Goal: Check status: Check status

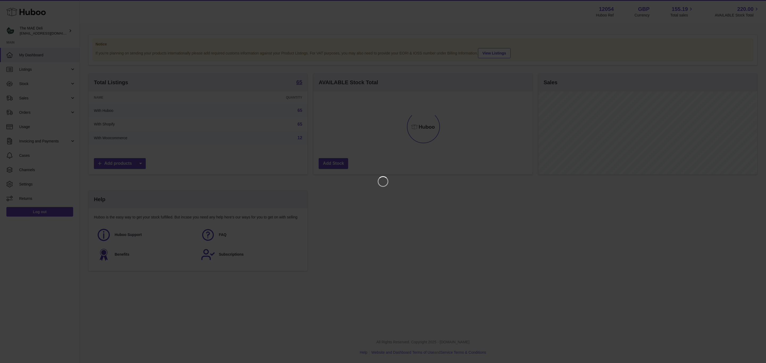
scroll to position [83, 219]
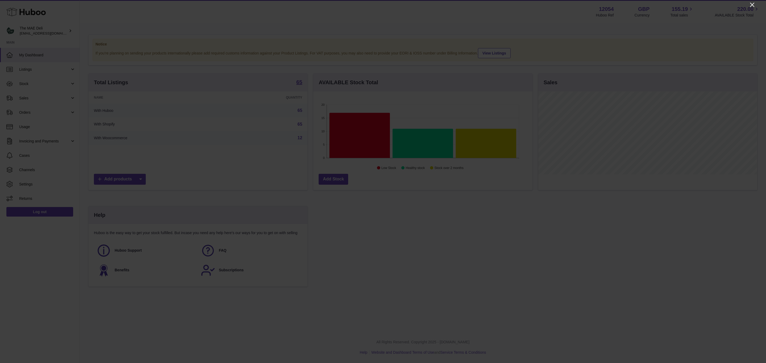
click at [752, 4] on icon "Close" at bounding box center [752, 5] width 4 height 4
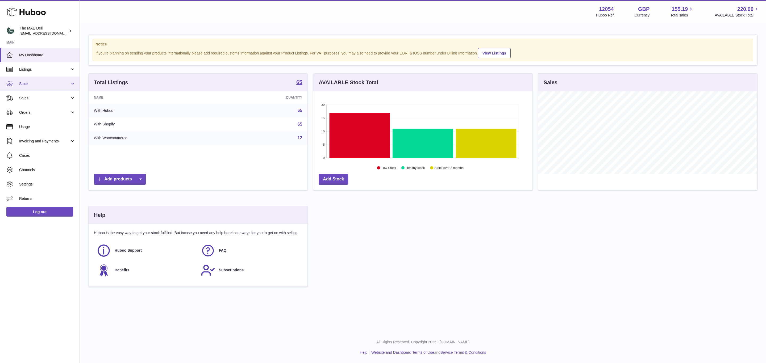
click at [23, 85] on span "Stock" at bounding box center [44, 83] width 51 height 5
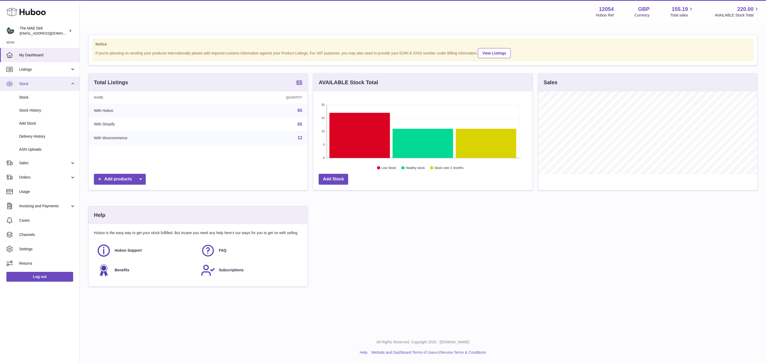
click at [33, 85] on span "Stock" at bounding box center [44, 83] width 51 height 5
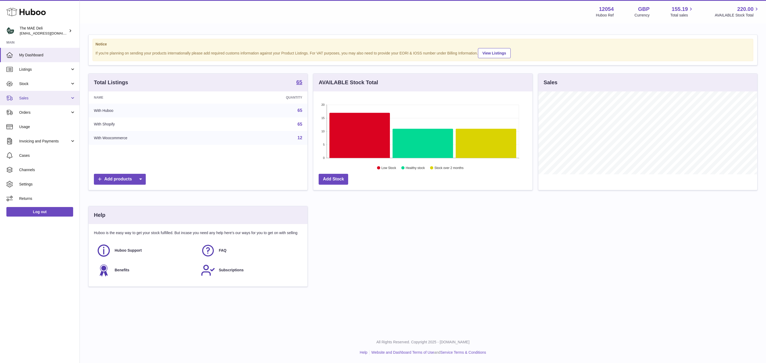
click at [36, 103] on link "Sales" at bounding box center [40, 98] width 80 height 14
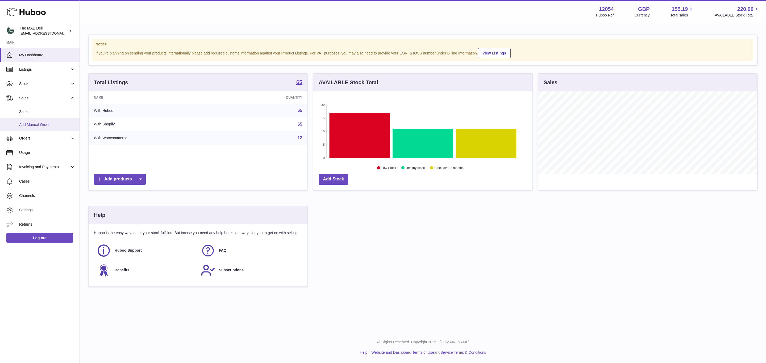
click at [31, 125] on span "Add Manual Order" at bounding box center [47, 124] width 56 height 5
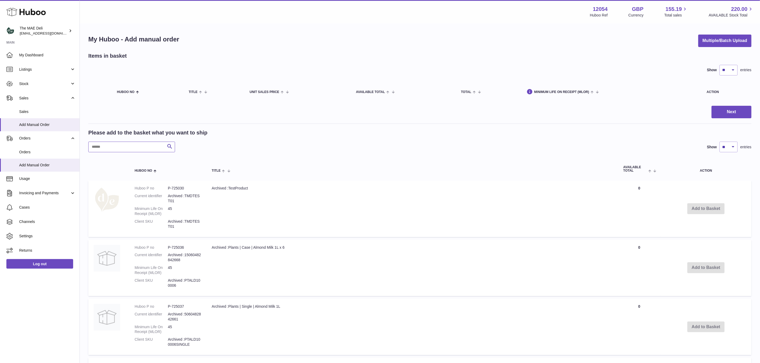
click at [125, 146] on input "text" at bounding box center [131, 147] width 87 height 11
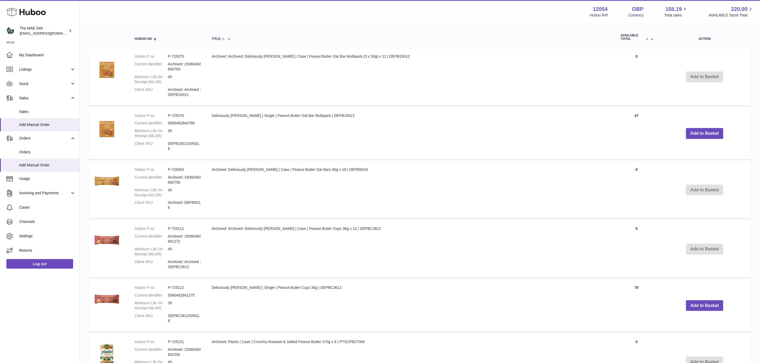
scroll to position [319, 0]
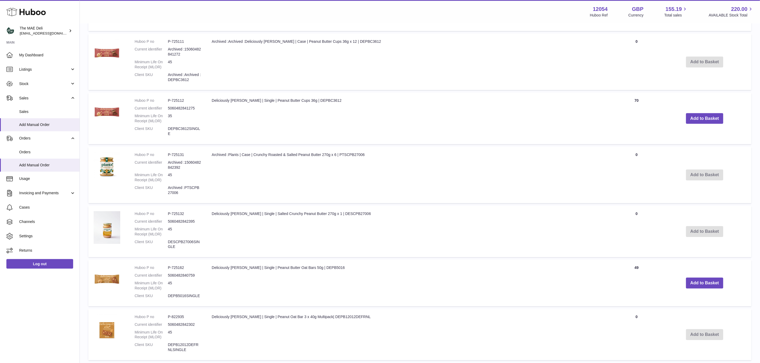
click at [511, 211] on td "Deliciously Ella | Single | Salted Crunchy Peanut Butter 270g x 1 | DESCPB27006" at bounding box center [410, 231] width 409 height 51
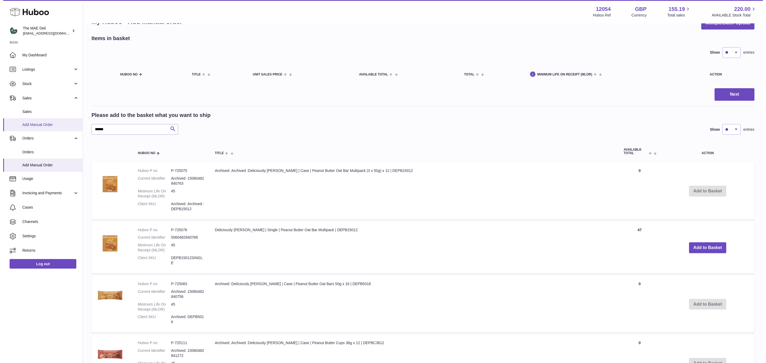
scroll to position [0, 0]
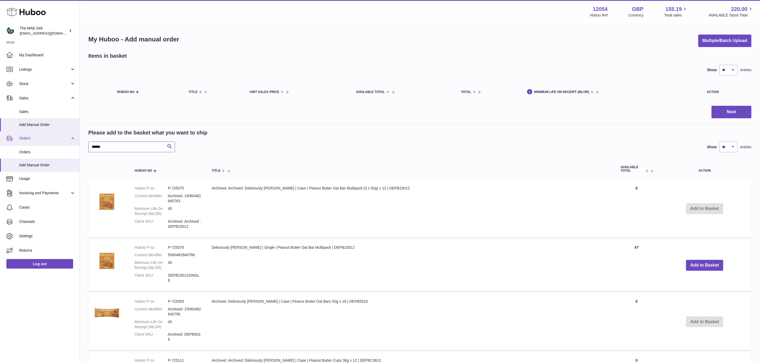
drag, startPoint x: 130, startPoint y: 147, endPoint x: 72, endPoint y: 134, distance: 59.9
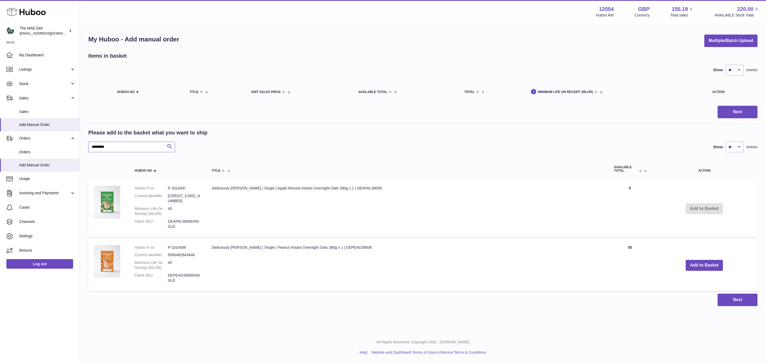
type input "*********"
click at [343, 263] on td "Deliciously Ella | Single | Peanut Instant Overnight Oats 380g x 1 | DEPEAO38006" at bounding box center [407, 265] width 402 height 51
click at [330, 200] on td "Deliciously Ella | Single | Apple Almond Instant Overnight Oats 380g x 1 | DEAP…" at bounding box center [407, 209] width 402 height 56
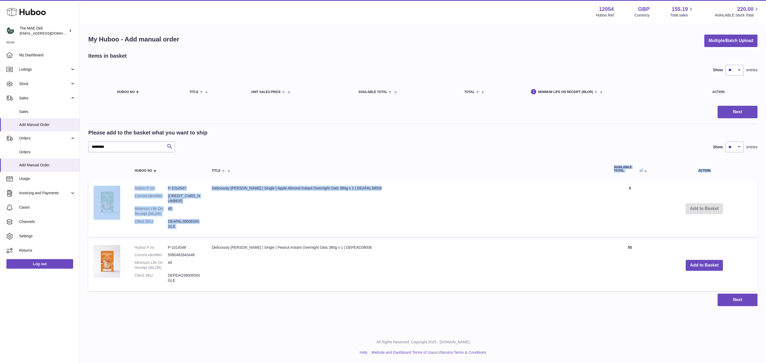
drag, startPoint x: 379, startPoint y: 181, endPoint x: 336, endPoint y: 144, distance: 56.2
click at [251, 176] on table "Huboo no Title AVAILABLE Total Action Huboo P no P-1014547 Current identifier 5…" at bounding box center [422, 226] width 669 height 136
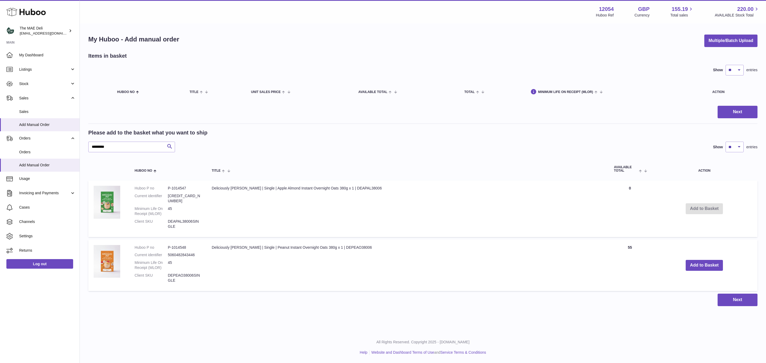
click at [336, 144] on div "********* Search Show ** ** ** *** entries" at bounding box center [422, 147] width 669 height 11
click at [30, 150] on span "Orders" at bounding box center [47, 152] width 56 height 5
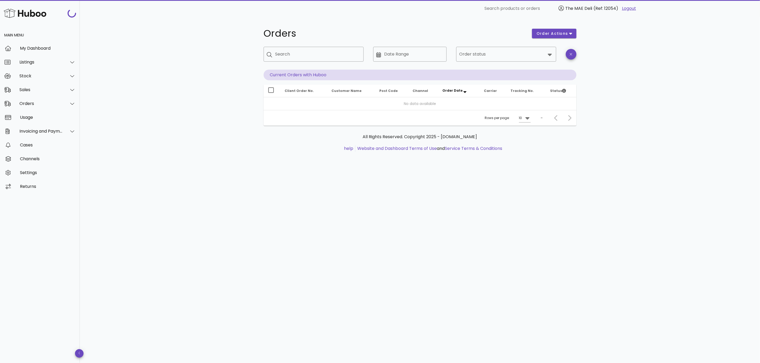
click at [184, 98] on div "Orders order actions ​ Search ​ Date Range ​ Order status Current Orders with H…" at bounding box center [420, 190] width 680 height 346
click at [295, 57] on input "Search" at bounding box center [317, 54] width 84 height 9
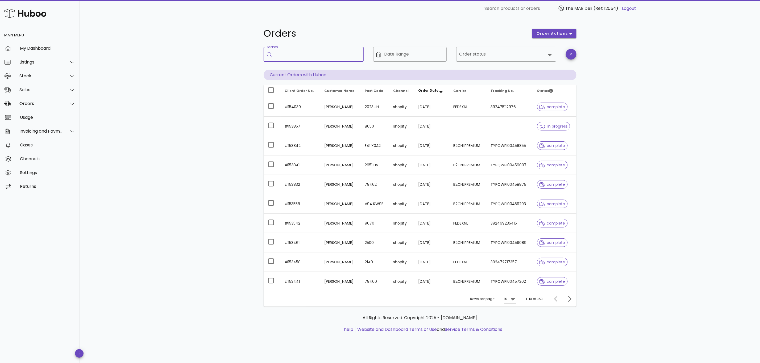
click at [303, 57] on input "Search" at bounding box center [317, 54] width 84 height 9
click at [140, 119] on div "Orders order actions ​ Search ​ Date Range ​ Order status Current Orders with H…" at bounding box center [420, 190] width 680 height 346
click at [162, 78] on div "Orders order actions ​ Search ​ Date Range ​ Order status Current Orders with H…" at bounding box center [420, 190] width 680 height 346
click at [299, 55] on input "Search" at bounding box center [317, 54] width 84 height 9
paste input "******"
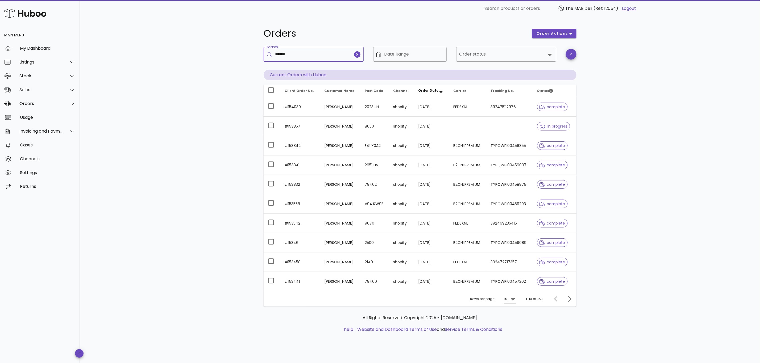
type input "******"
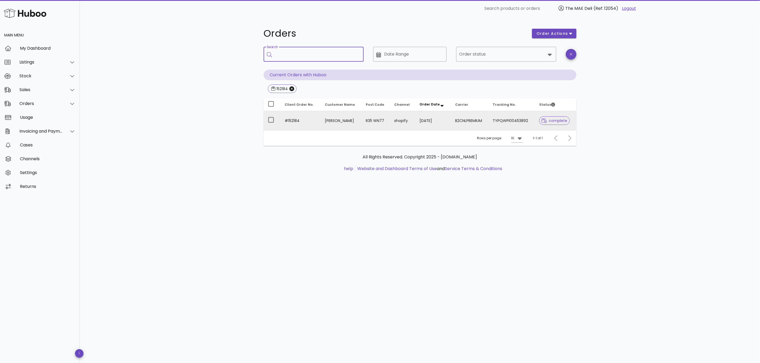
click at [547, 121] on div at bounding box center [545, 120] width 7 height 5
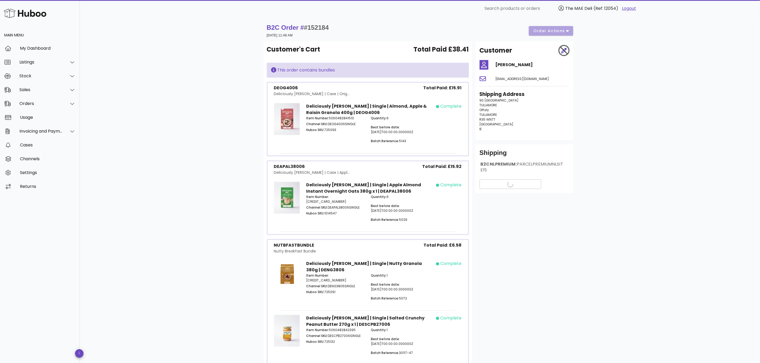
click at [609, 146] on div "B2C Order # #152184 15 August 2025 at 11:48 AM order actions Customer's Cart To…" at bounding box center [420, 243] width 680 height 452
click at [517, 171] on span "PARCELPREMIUMNLSITE15" at bounding box center [522, 167] width 83 height 12
click at [598, 169] on div "B2C Order # #152184 15 August 2025 at 11:48 AM order actions Customer's Cart To…" at bounding box center [420, 243] width 680 height 452
click at [323, 71] on div "This order contains bundles" at bounding box center [368, 70] width 194 height 6
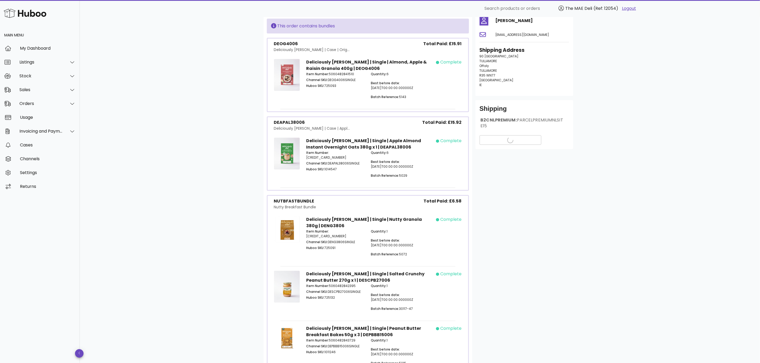
scroll to position [100, 0]
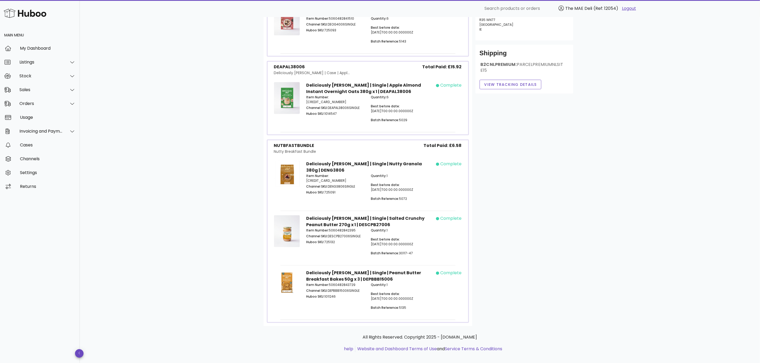
drag, startPoint x: 628, startPoint y: 150, endPoint x: 611, endPoint y: 119, distance: 35.4
click at [628, 150] on div "B2C Order # #152184 15 August 2025 at 11:48 AM order actions Customer's Cart To…" at bounding box center [420, 143] width 680 height 452
click at [506, 86] on span "View Tracking details" at bounding box center [510, 85] width 53 height 6
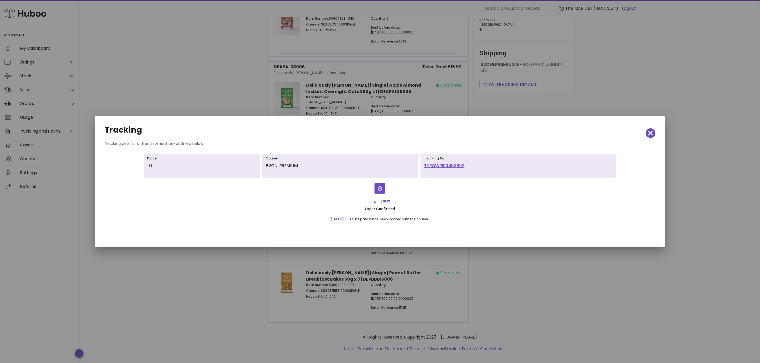
click at [437, 167] on link "TYPQWPI00453892" at bounding box center [518, 166] width 189 height 6
click at [526, 291] on div at bounding box center [380, 181] width 760 height 363
drag, startPoint x: 525, startPoint y: 274, endPoint x: 597, endPoint y: 129, distance: 162.1
click at [529, 253] on div at bounding box center [380, 181] width 760 height 363
click at [653, 138] on div "Tracking" at bounding box center [380, 133] width 560 height 23
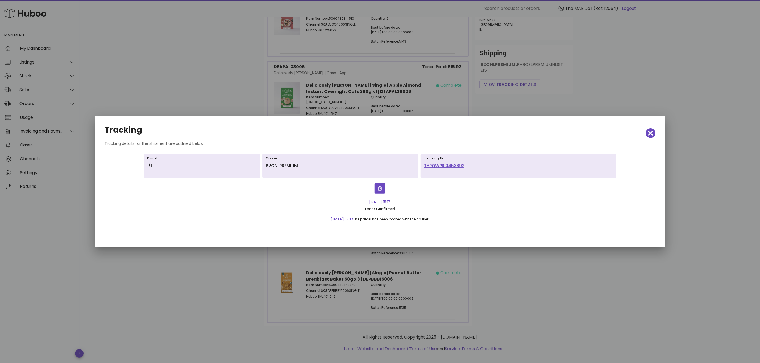
click at [639, 118] on div "Tracking Tracking details for the shipment are outlined below Parcel 1/1 Courie…" at bounding box center [380, 181] width 570 height 131
click at [648, 130] on span "button" at bounding box center [651, 133] width 10 height 7
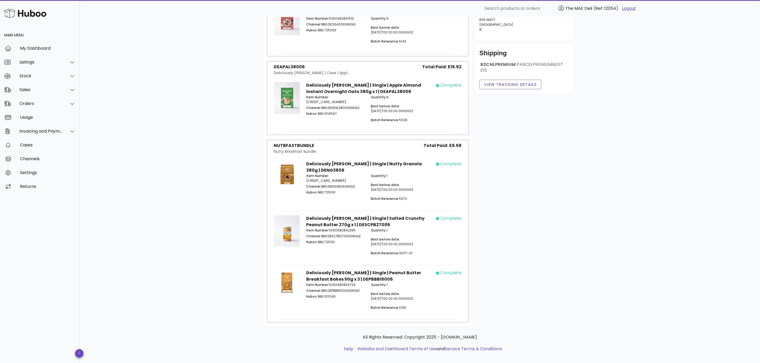
click at [222, 341] on div "B2C Order # #152184 15 August 2025 at 11:48 AM order actions Customer's Cart To…" at bounding box center [420, 143] width 680 height 452
click at [221, 188] on div "B2C Order # #152184 15 August 2025 at 11:48 AM order actions Customer's Cart To…" at bounding box center [420, 143] width 680 height 452
